Goal: Obtain resource: Download file/media

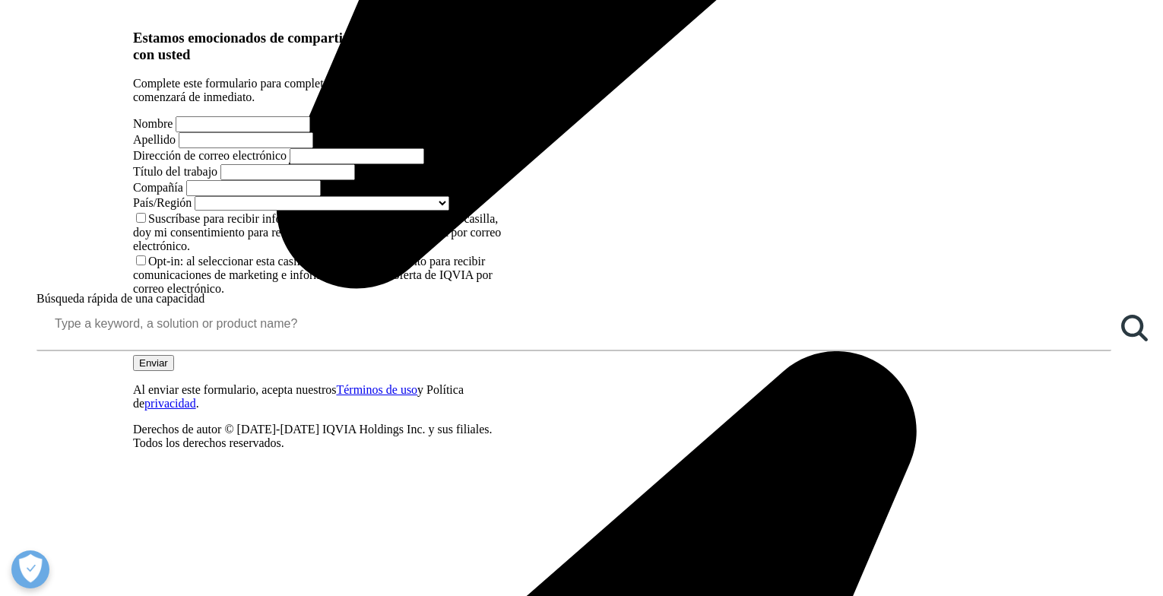
scroll to position [1292, 0]
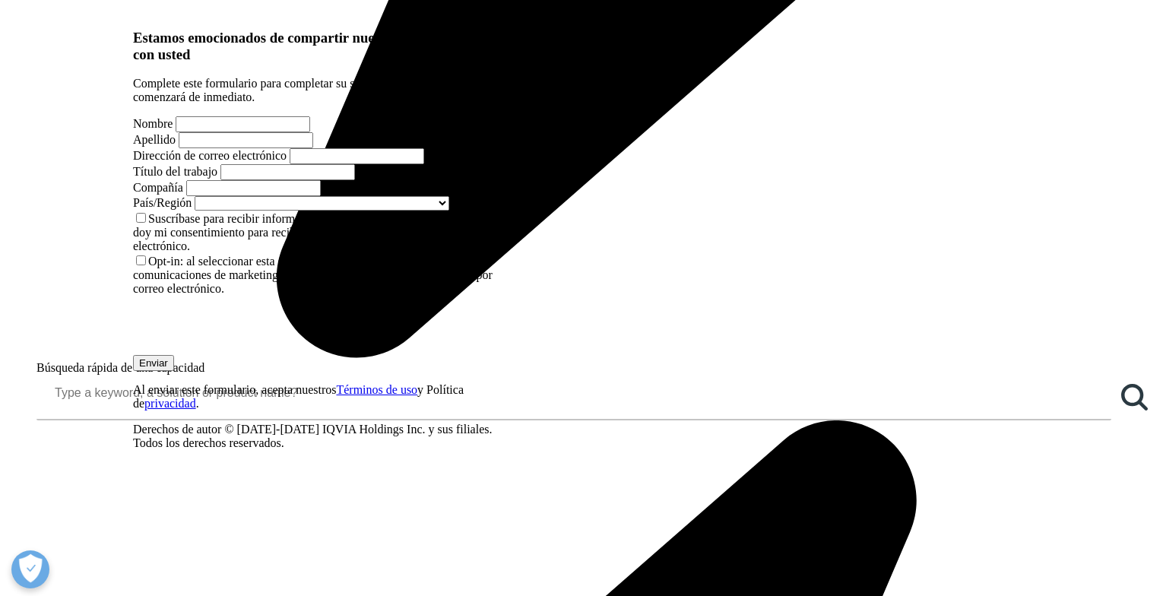
click at [187, 132] on input "Nombre" at bounding box center [243, 124] width 135 height 16
type input "[PERSON_NAME]"
type input "Martin Sobrino"
type input "nmartinso@saludcastillayleon.es"
type input "consejeria de sanidad"
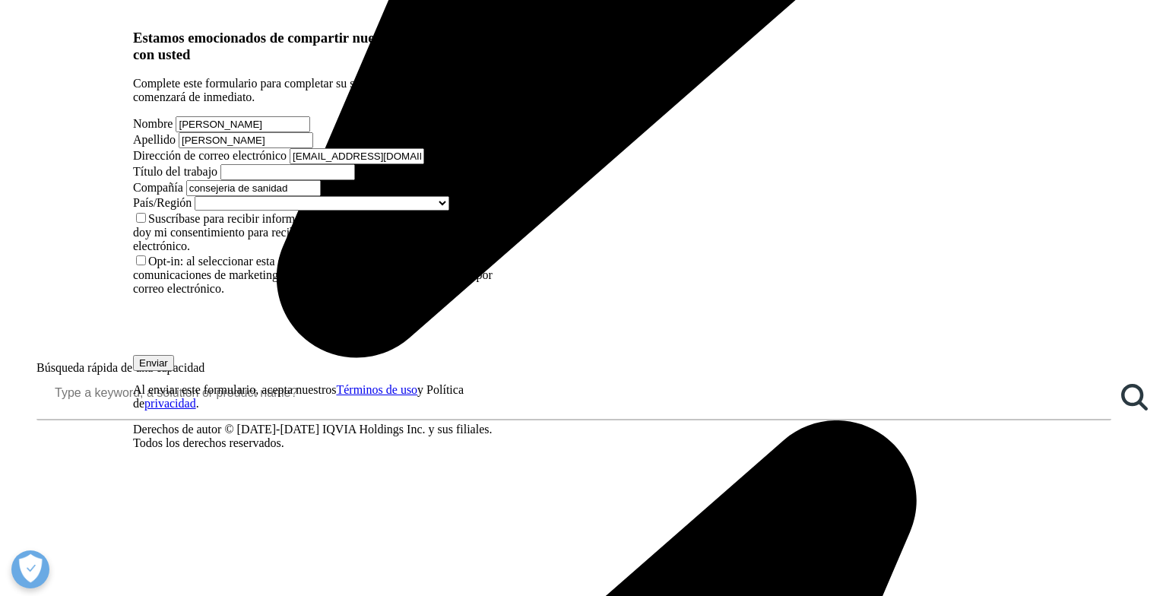
select select "Spain"
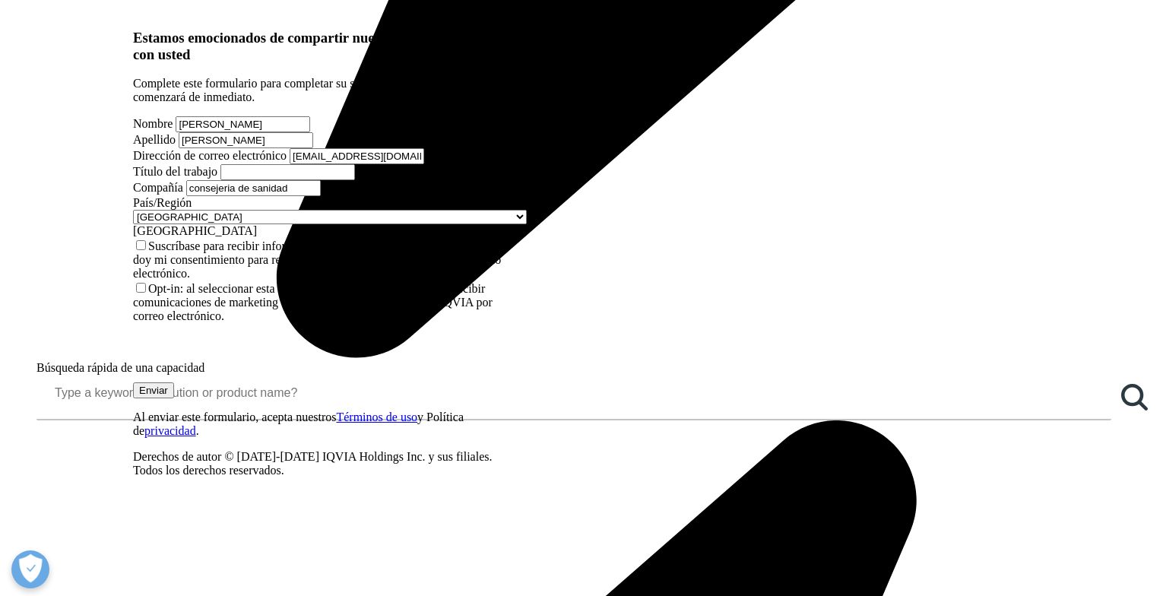
click at [355, 180] on input "Título del trabajo" at bounding box center [287, 172] width 135 height 16
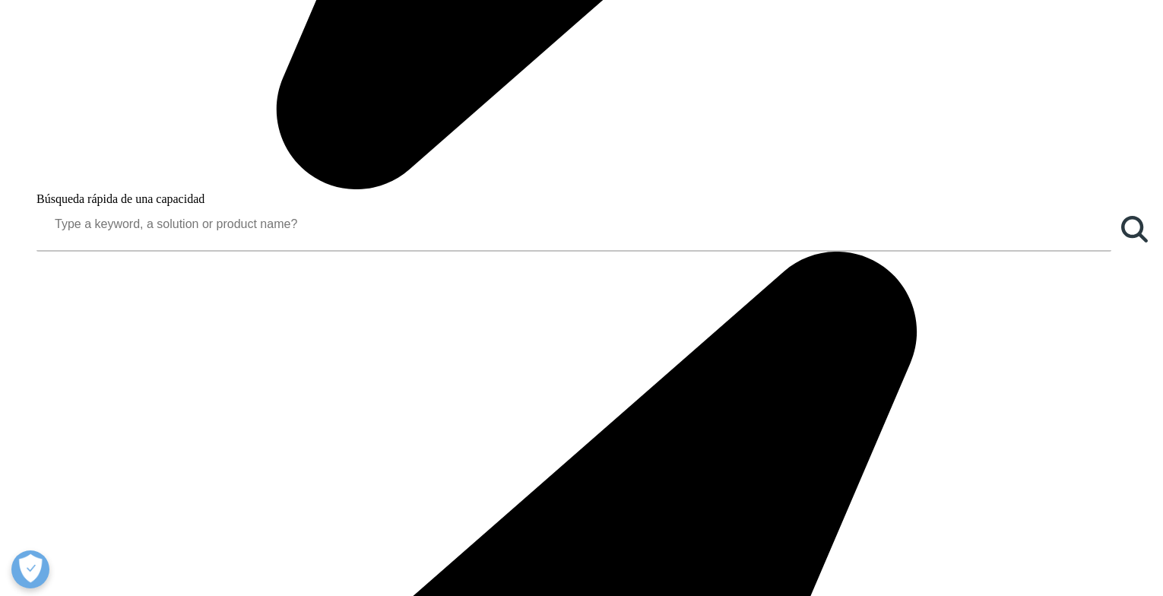
scroll to position [1520, 0]
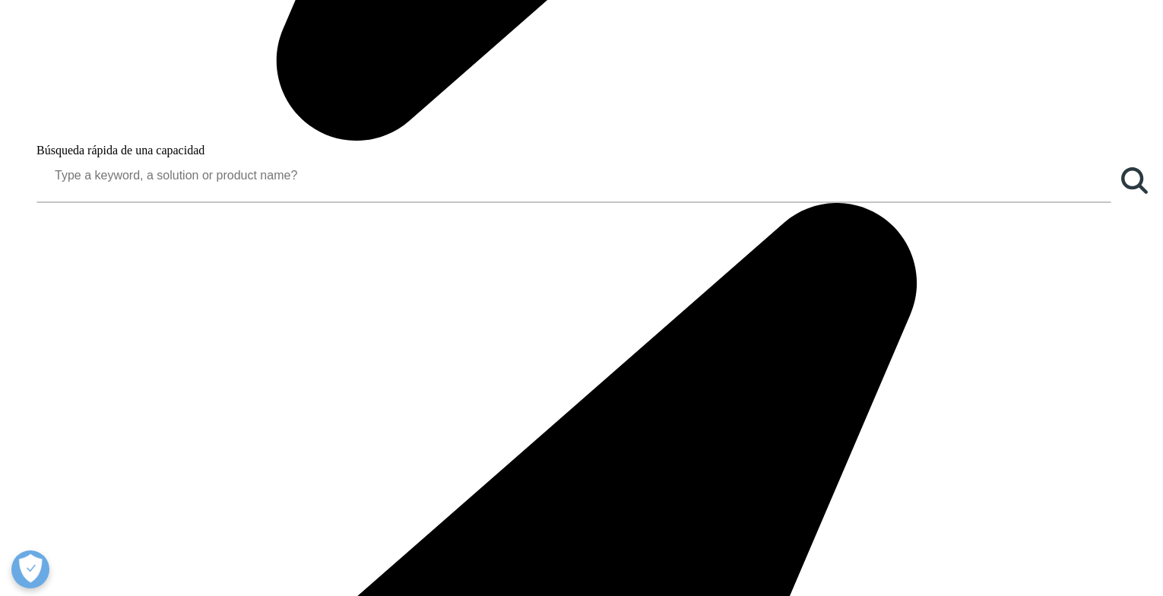
type input "Directora Técnica de Farmacia"
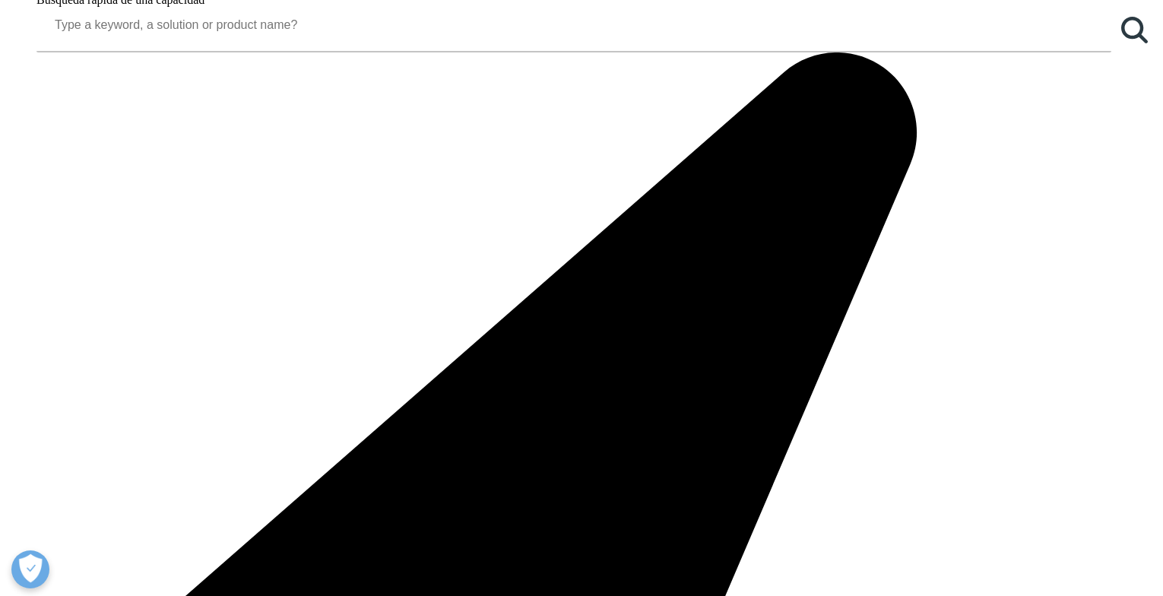
scroll to position [1673, 0]
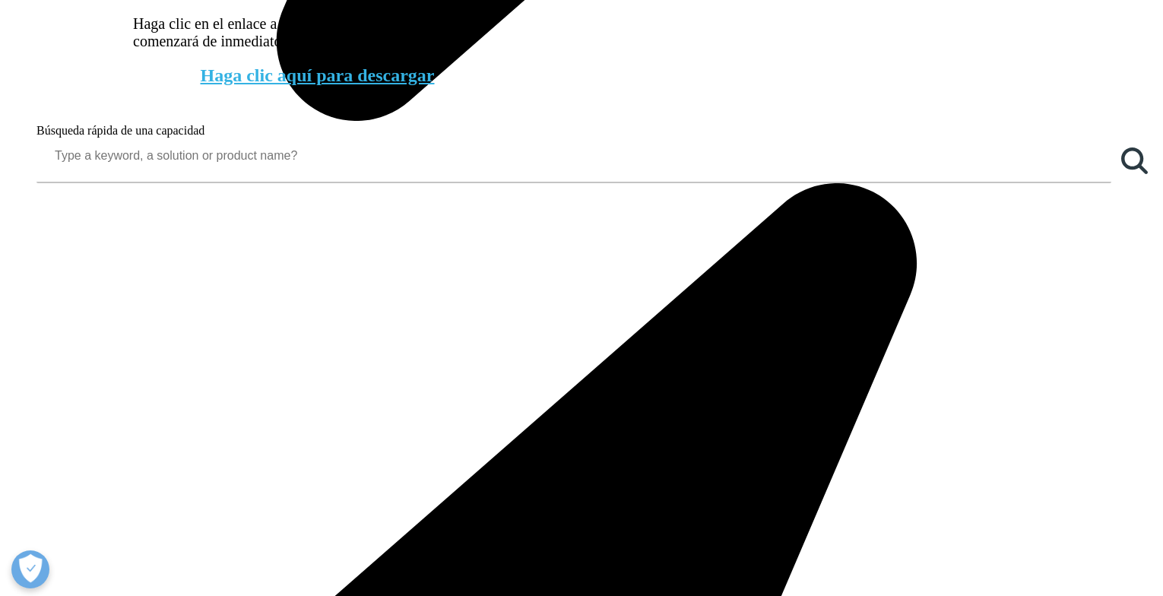
scroll to position [1558, 0]
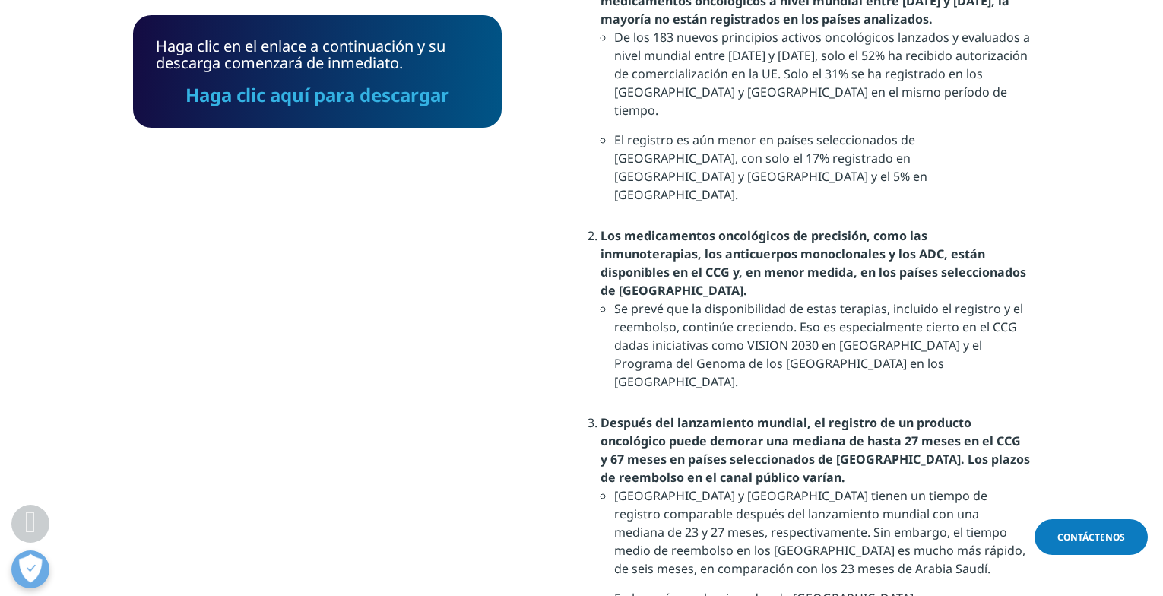
click at [336, 94] on link "Haga clic aquí para descargar" at bounding box center [317, 94] width 264 height 25
